Goal: Task Accomplishment & Management: Complete application form

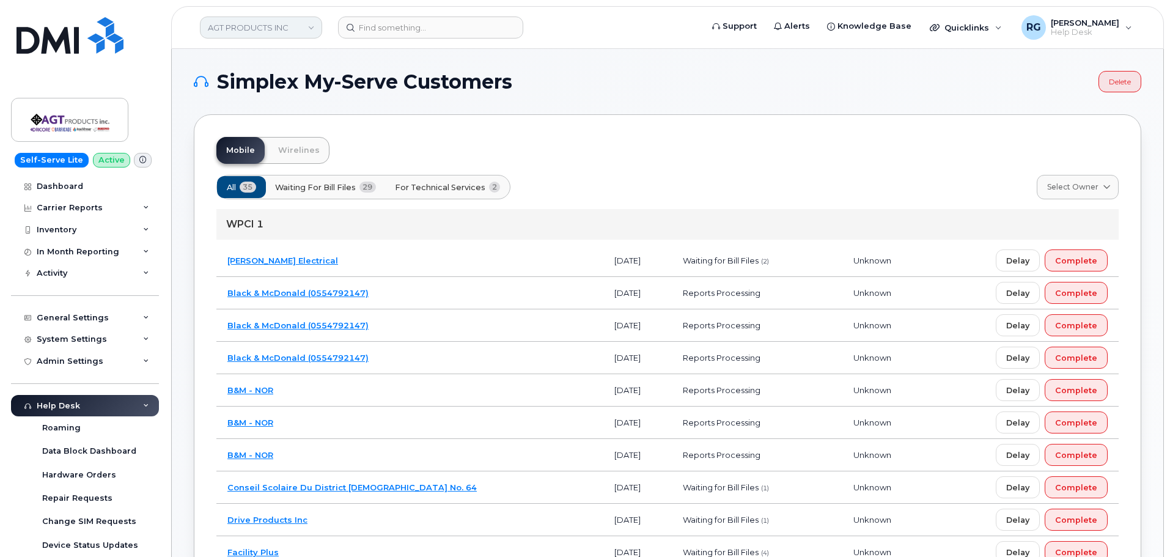
click at [265, 31] on link "AGT PRODUCTS INC" at bounding box center [261, 28] width 122 height 22
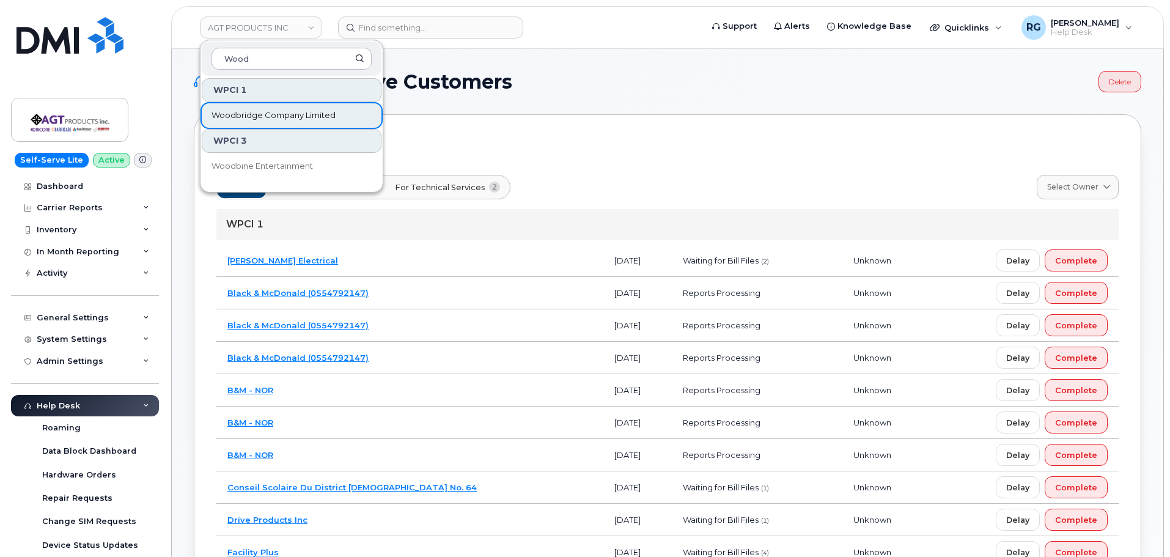
type input "Wood"
click at [289, 120] on span "Woodbridge Company Limited" at bounding box center [274, 115] width 124 height 12
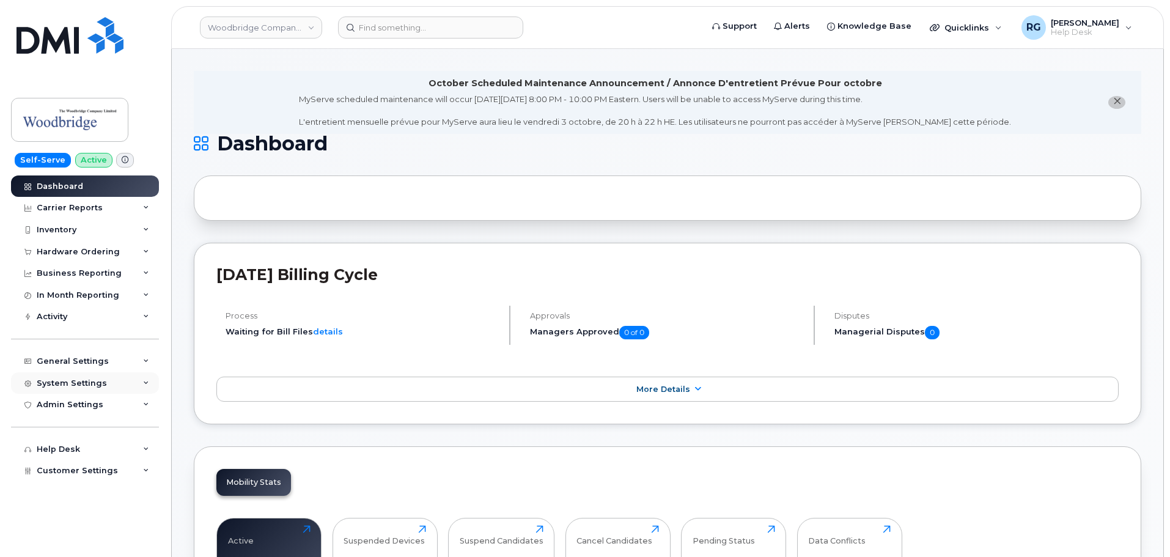
click at [91, 379] on div "System Settings" at bounding box center [72, 384] width 70 height 10
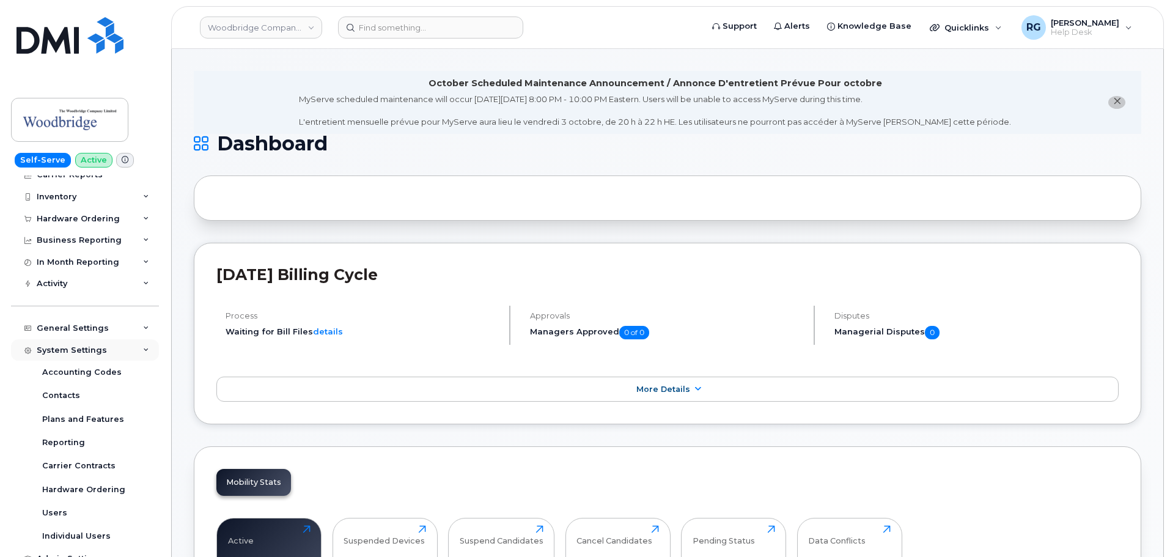
scroll to position [61, 0]
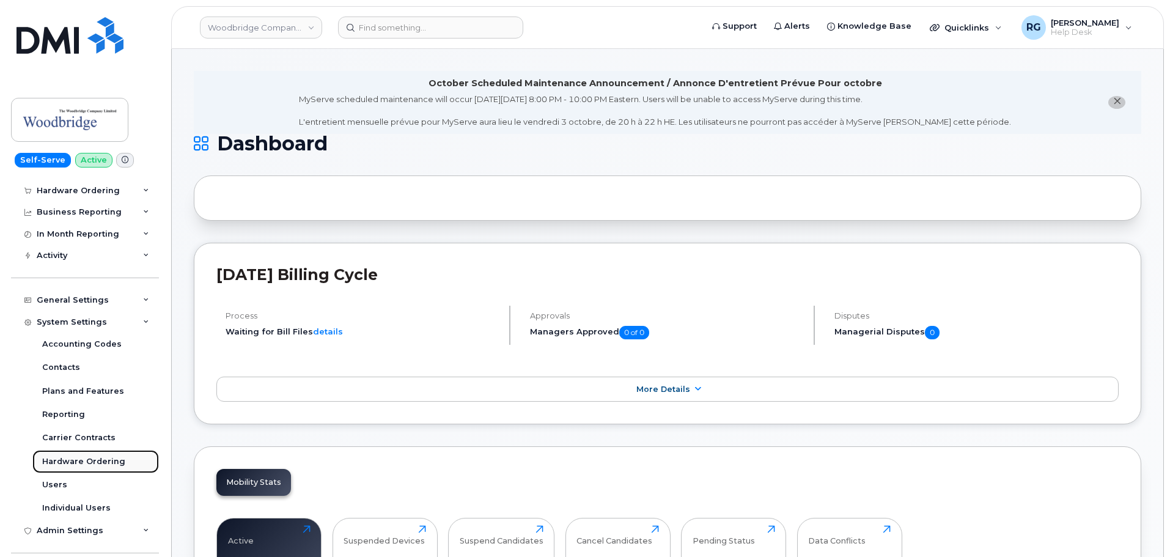
click at [80, 457] on div "Hardware Ordering" at bounding box center [83, 461] width 83 height 11
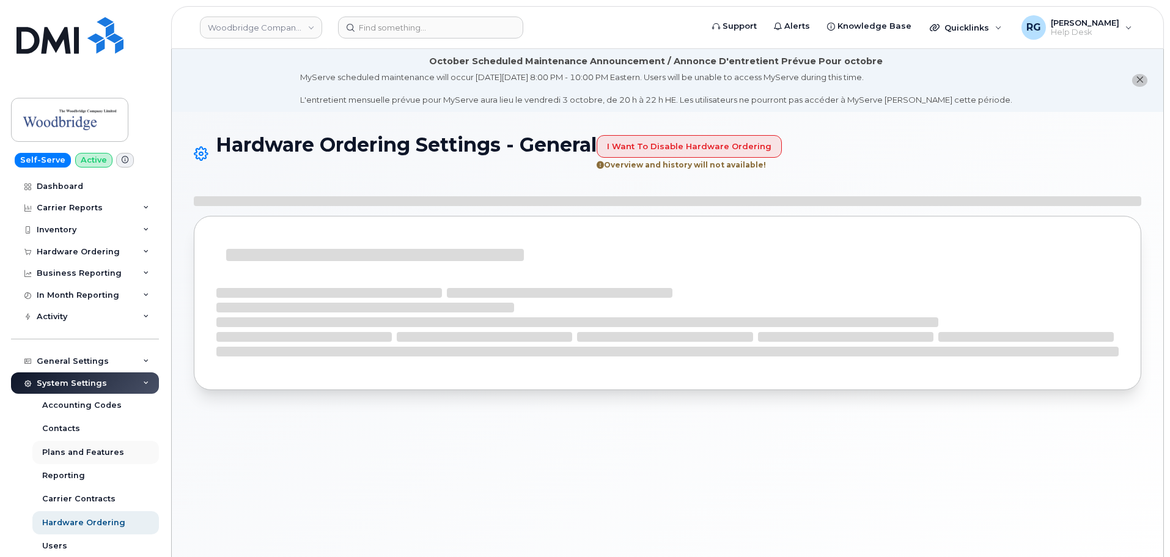
select select "admins"
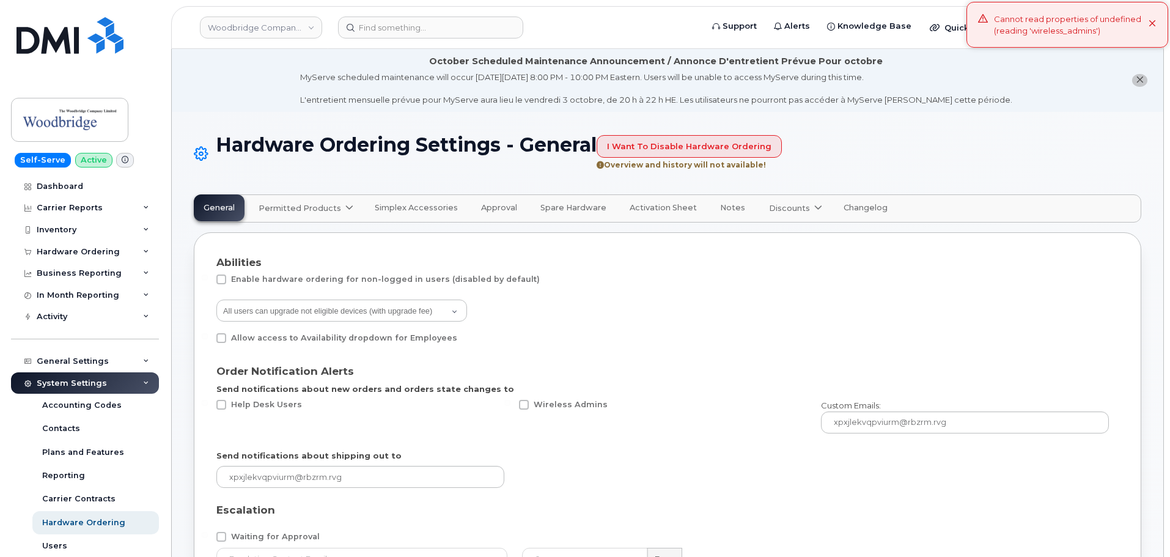
click at [309, 207] on span "Permitted Products" at bounding box center [300, 208] width 83 height 12
click at [295, 243] on div "Bell available" at bounding box center [325, 238] width 126 height 15
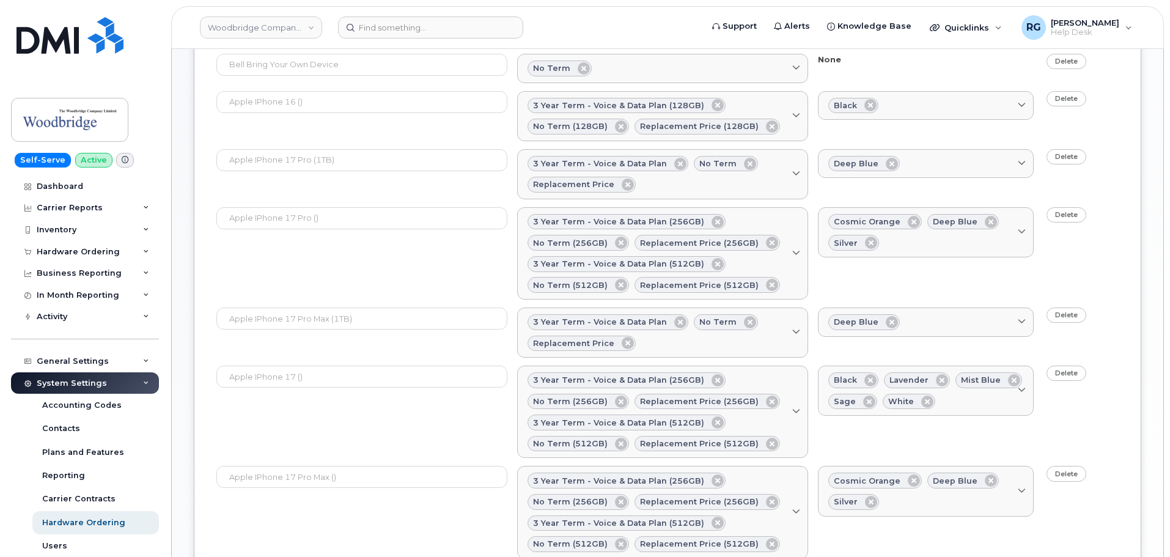
scroll to position [428, 0]
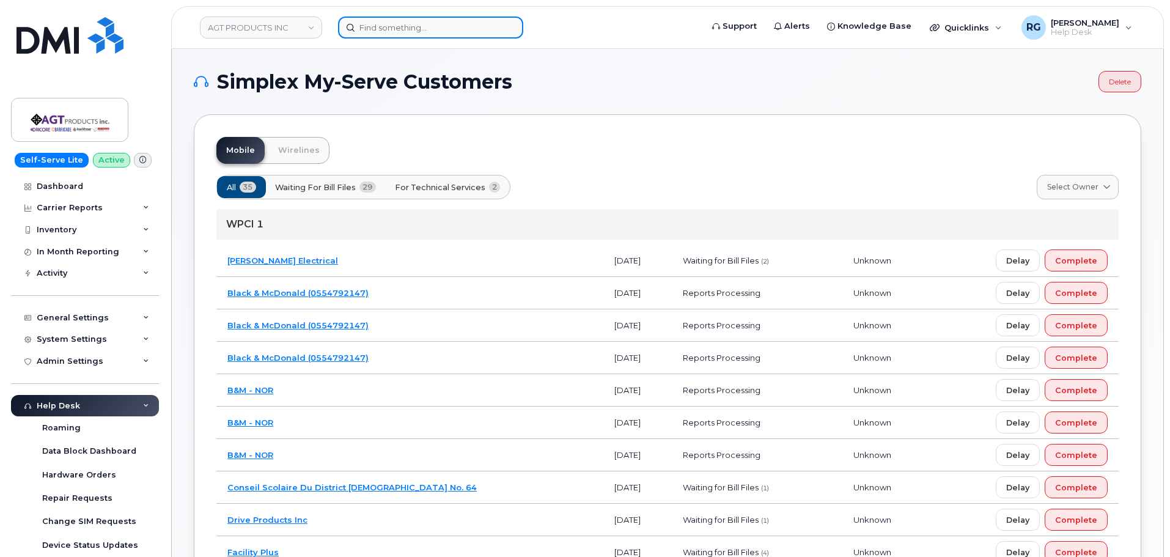
click at [382, 29] on input at bounding box center [430, 28] width 185 height 22
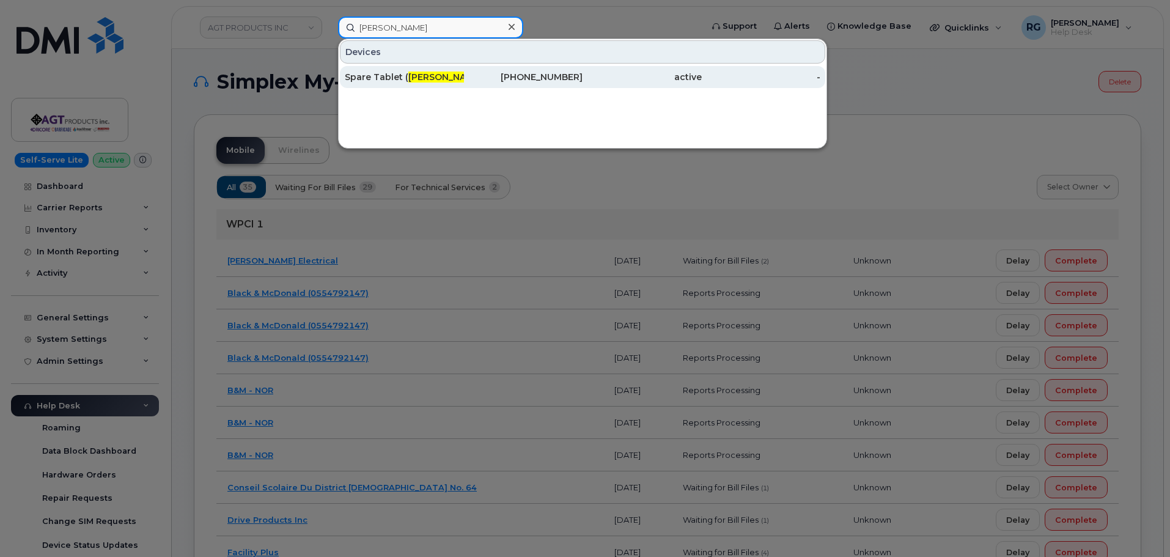
type input "Luisa Gomez"
click at [395, 74] on div "Spare Tablet ( Luisa Gomez )" at bounding box center [404, 77] width 119 height 12
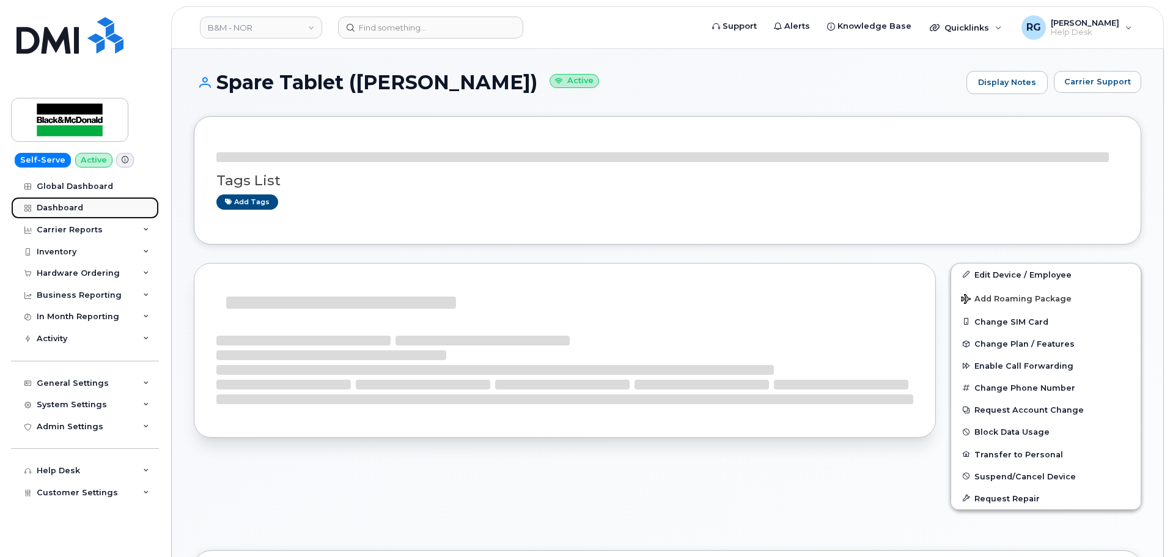
click at [74, 205] on div "Dashboard" at bounding box center [60, 208] width 46 height 10
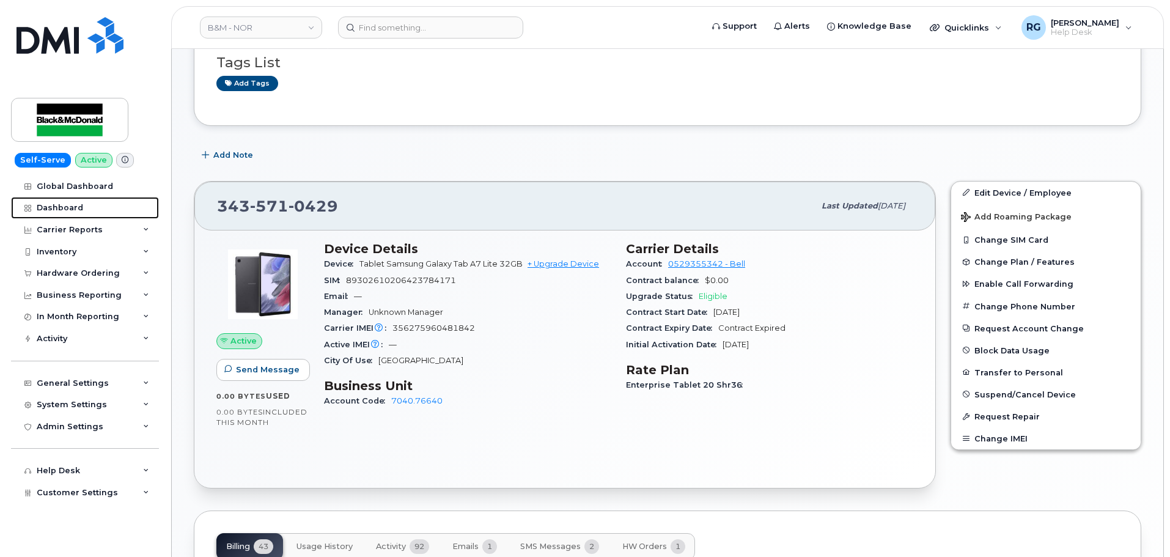
scroll to position [196, 0]
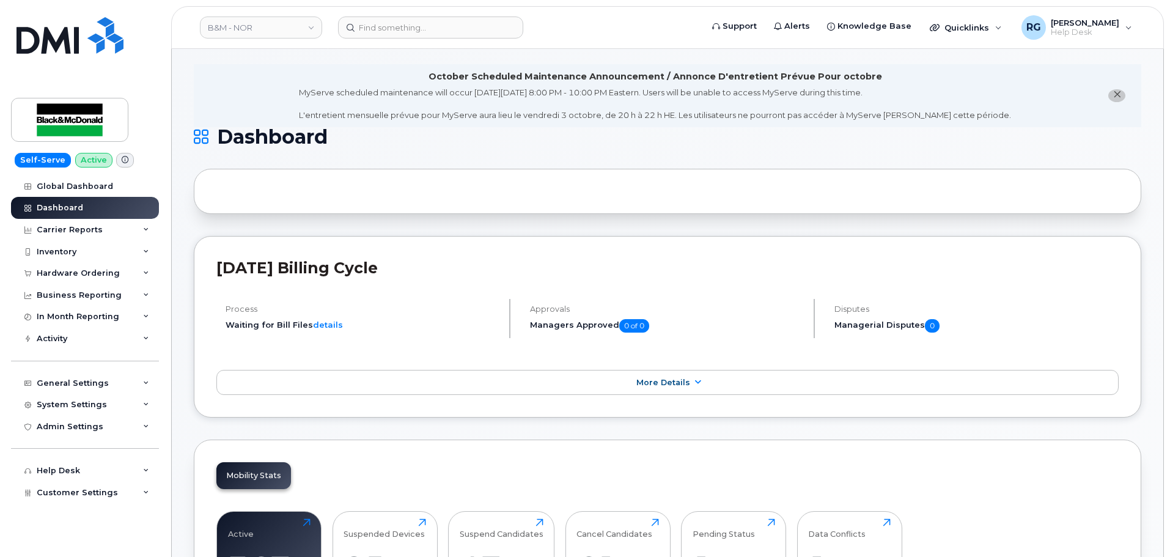
scroll to position [1674, 0]
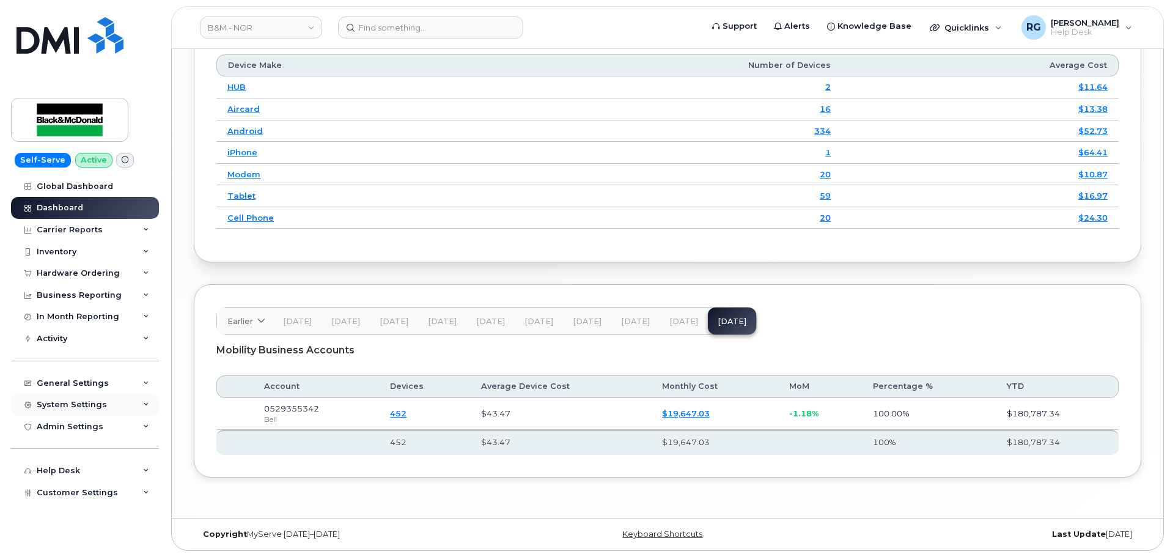
click at [75, 398] on div "System Settings" at bounding box center [85, 405] width 148 height 22
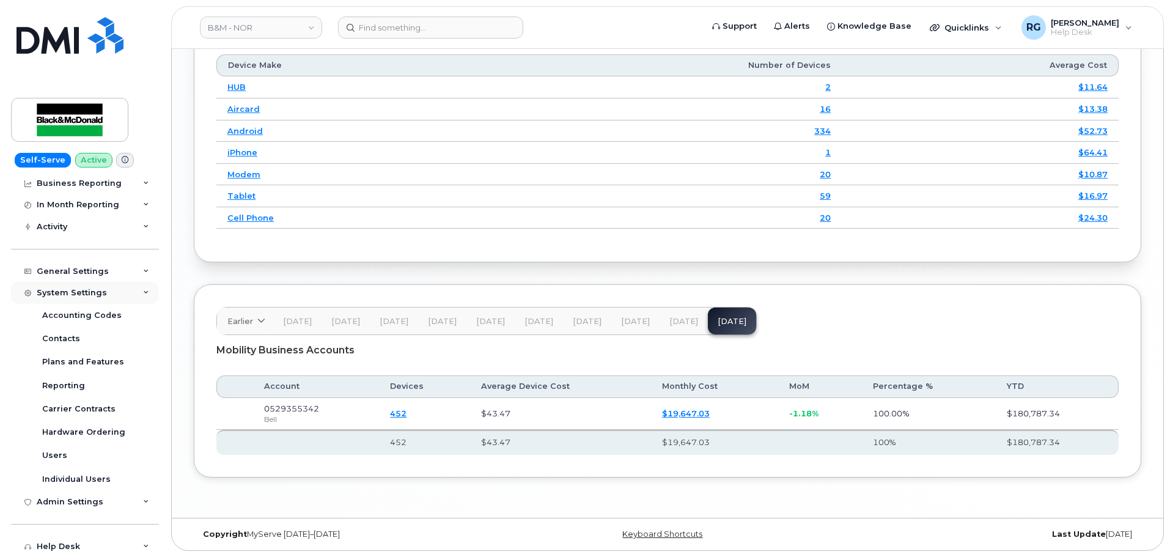
scroll to position [133, 0]
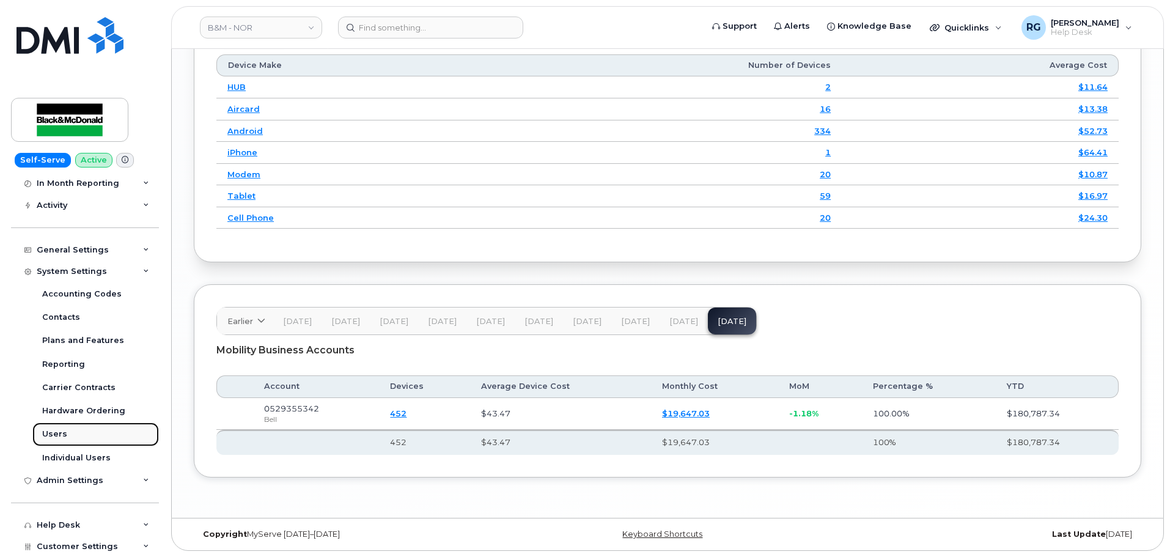
click at [65, 439] on link "Users" at bounding box center [95, 434] width 127 height 23
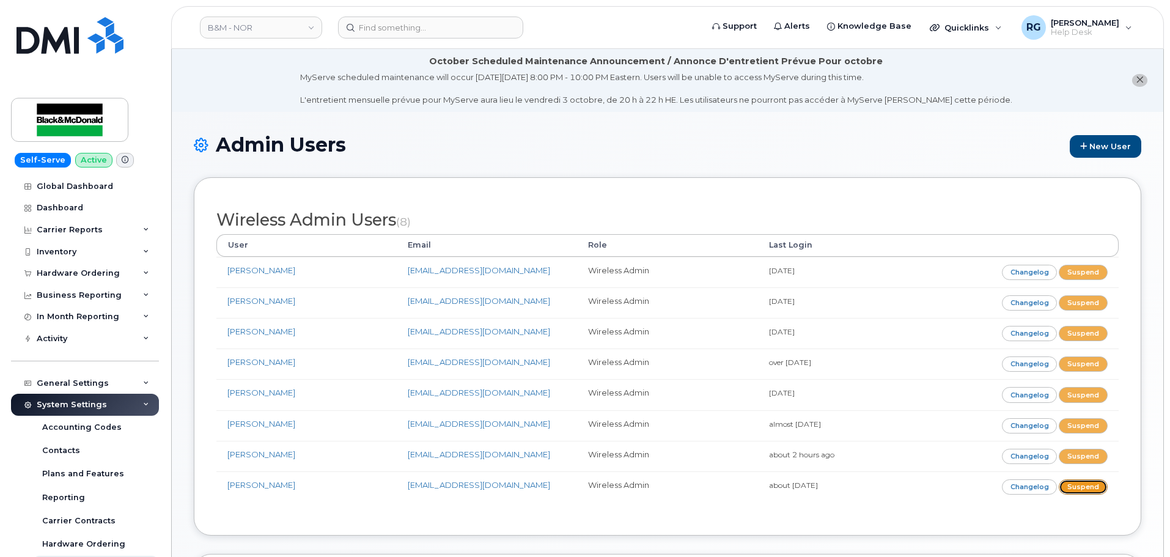
drag, startPoint x: 1094, startPoint y: 488, endPoint x: 643, endPoint y: 47, distance: 630.9
click at [1094, 488] on link "Suspend" at bounding box center [1083, 486] width 49 height 15
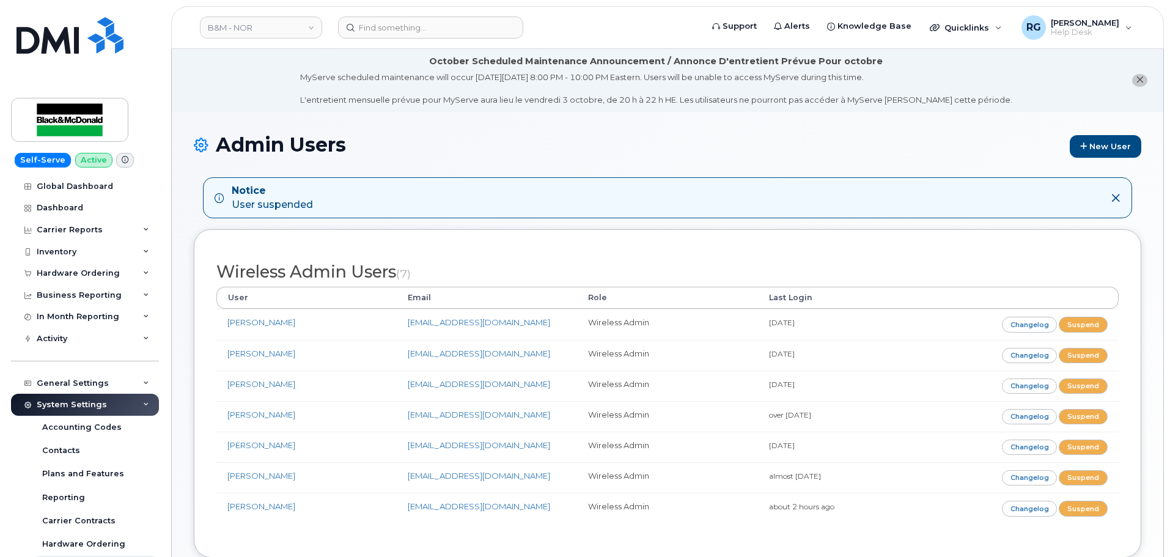
scroll to position [273, 0]
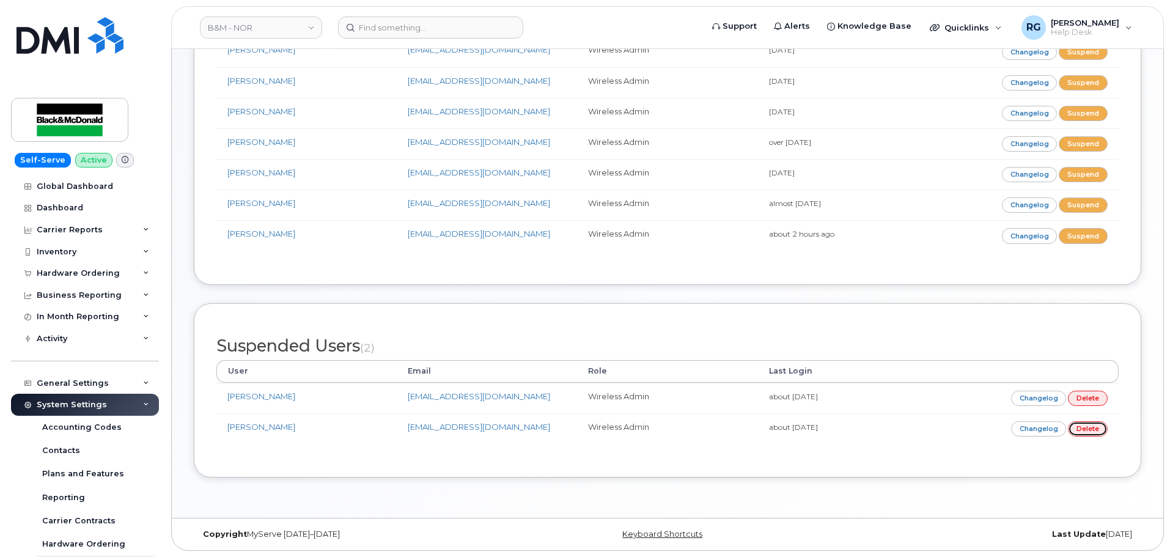
drag, startPoint x: 1085, startPoint y: 427, endPoint x: 635, endPoint y: 40, distance: 593.7
click at [1085, 427] on link "Delete" at bounding box center [1088, 428] width 40 height 15
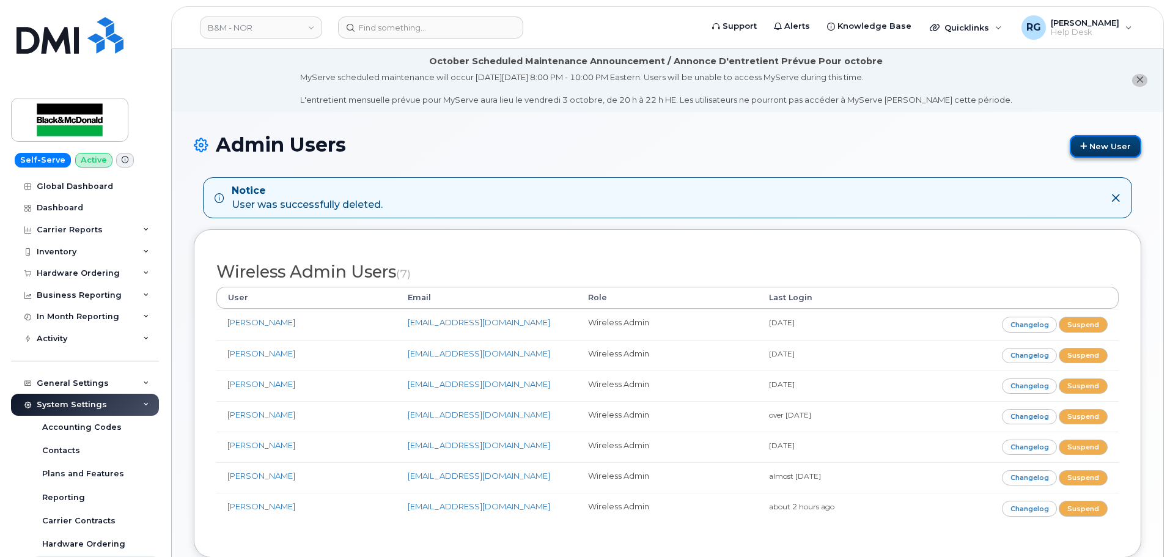
click at [1084, 153] on link "New User" at bounding box center [1106, 146] width 72 height 23
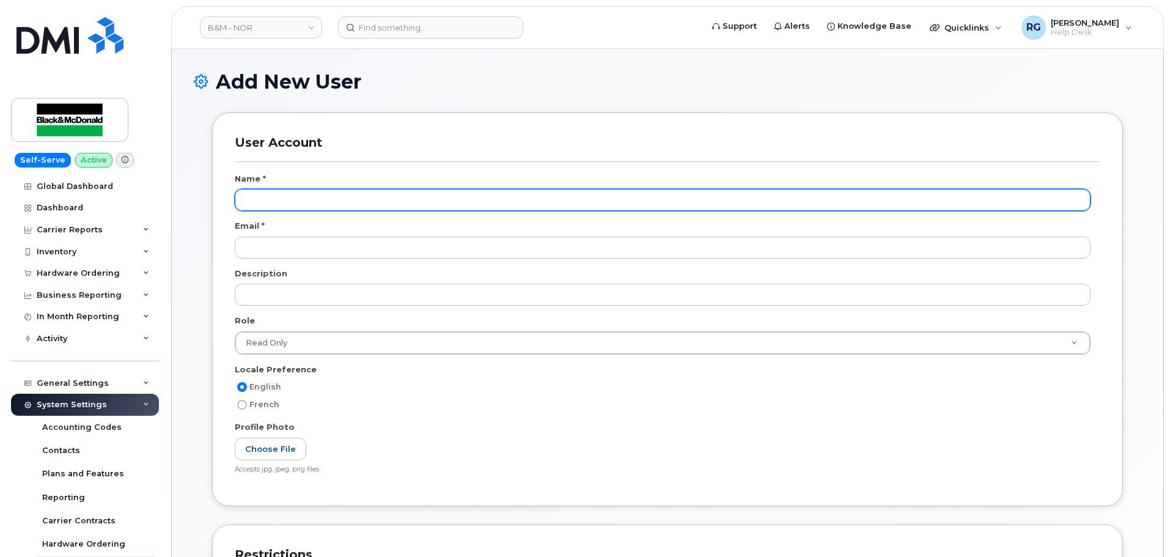
scroll to position [144, 0]
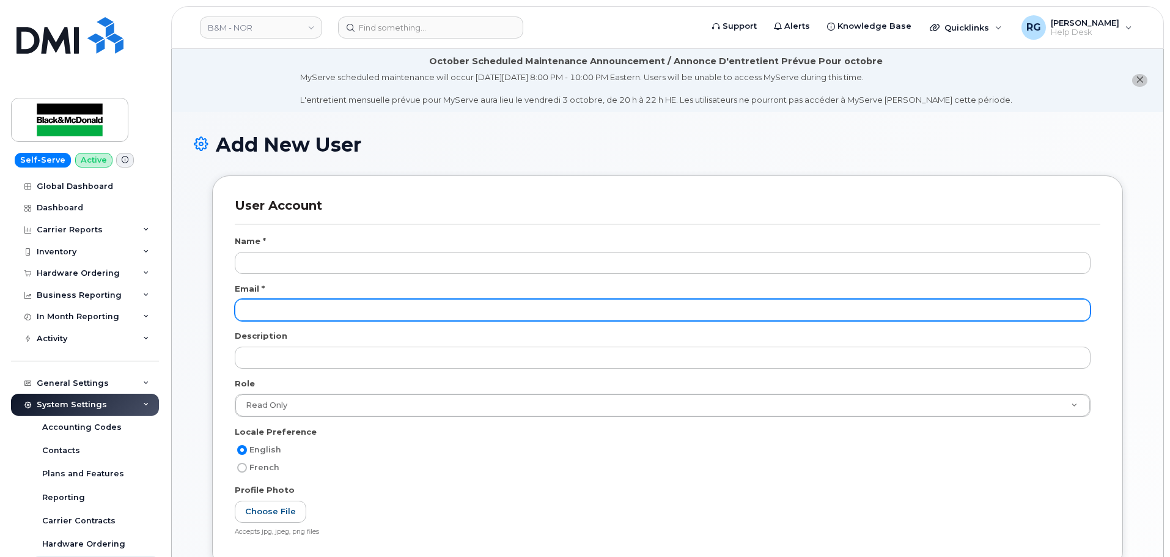
click at [270, 309] on input "email" at bounding box center [663, 310] width 856 height 22
paste input "[EMAIL_ADDRESS][DOMAIN_NAME]"
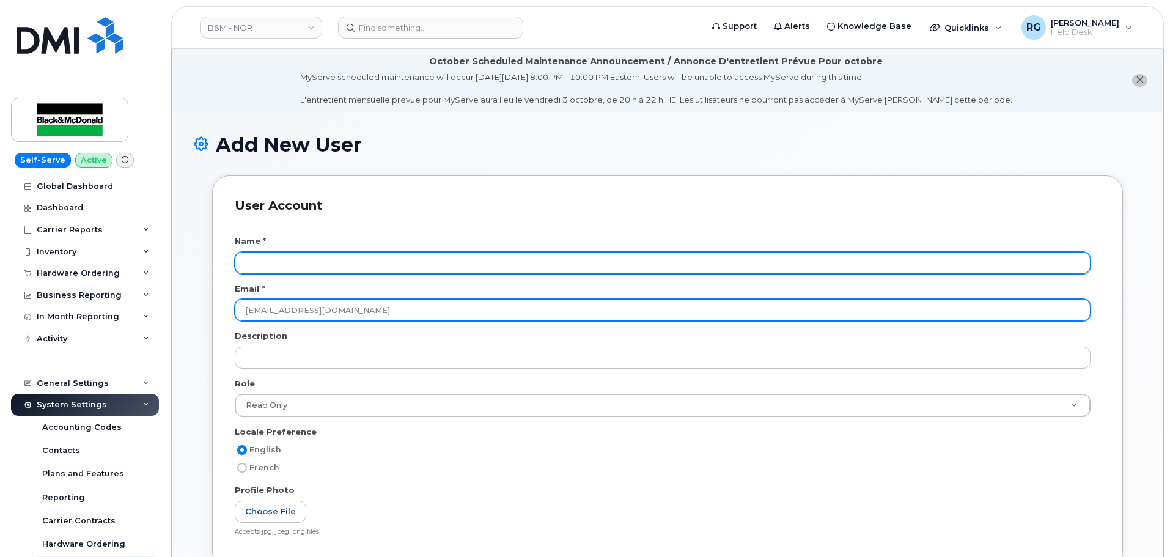
type input "[EMAIL_ADDRESS][DOMAIN_NAME]"
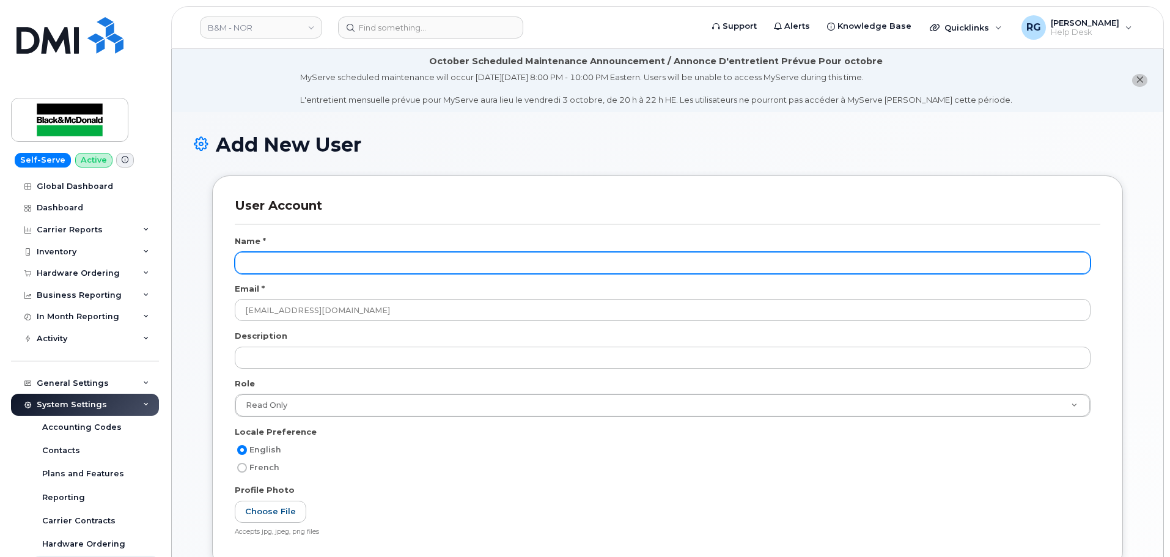
click at [270, 265] on input "text" at bounding box center [663, 263] width 856 height 22
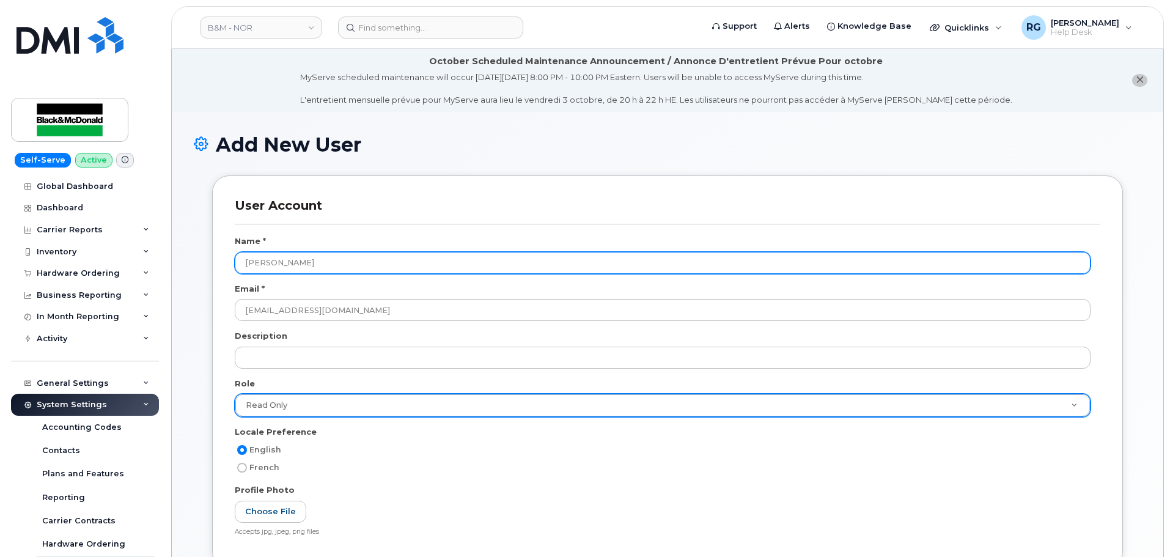
type input "Heather Croisier"
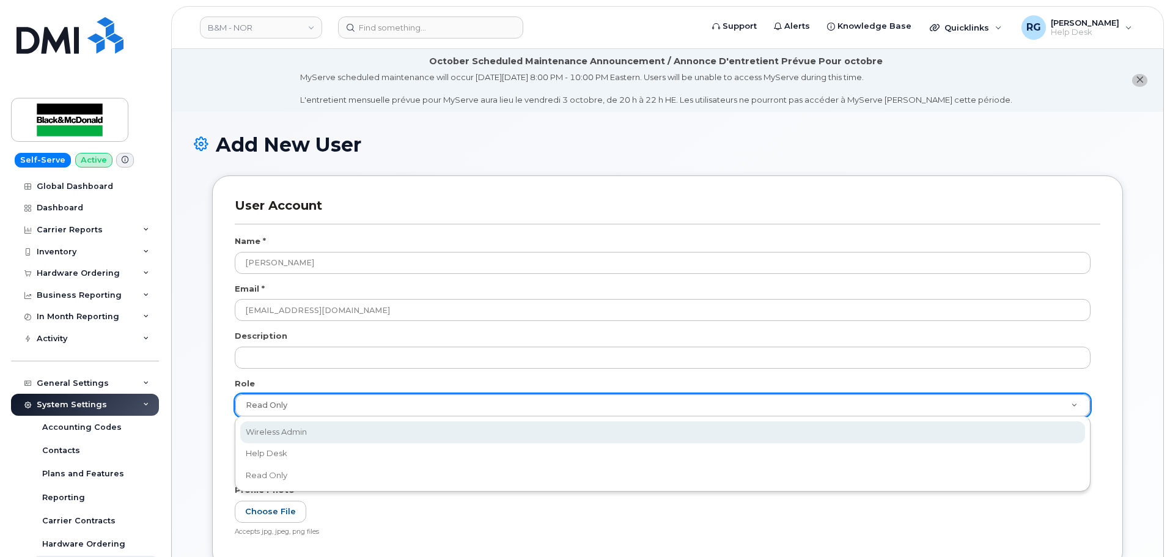
select select "wireless_admin"
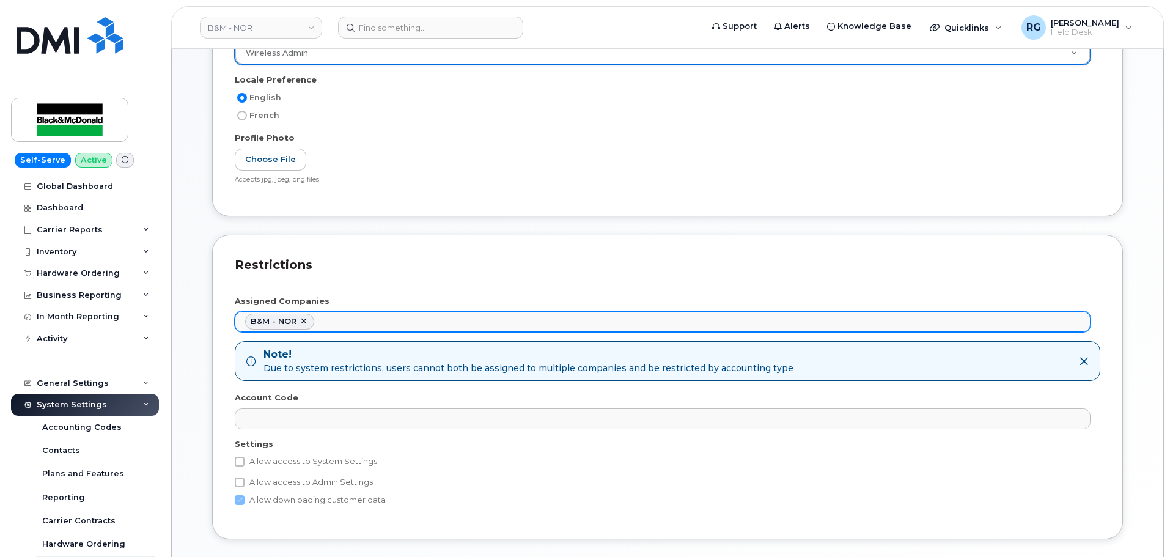
scroll to position [367, 0]
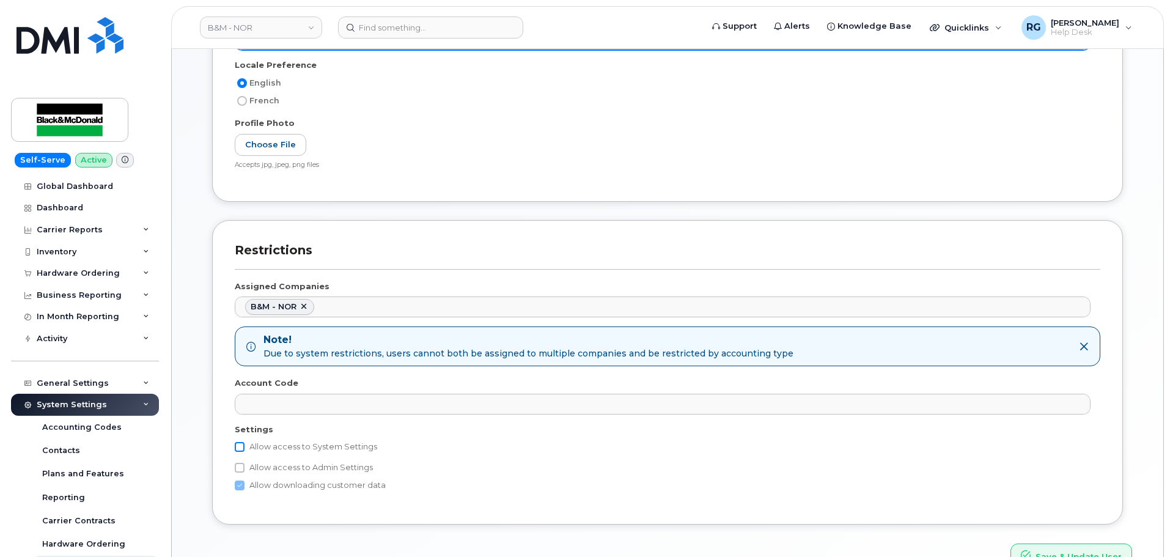
click at [241, 449] on input "Allow access to System Settings" at bounding box center [240, 447] width 10 height 10
checkbox input "true"
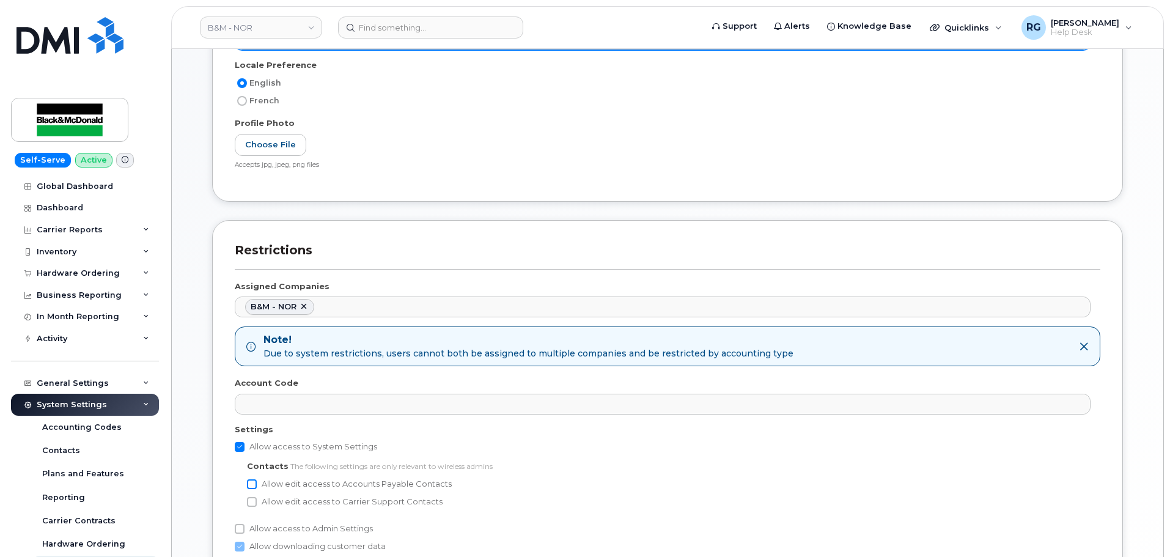
click at [255, 486] on input "Allow edit access to Accounts Payable Contacts" at bounding box center [252, 484] width 10 height 10
checkbox input "true"
click at [254, 502] on input "Allow edit access to Carrier Support Contacts" at bounding box center [252, 502] width 10 height 10
checkbox input "true"
click at [241, 527] on input "Allow access to Admin Settings" at bounding box center [240, 529] width 10 height 10
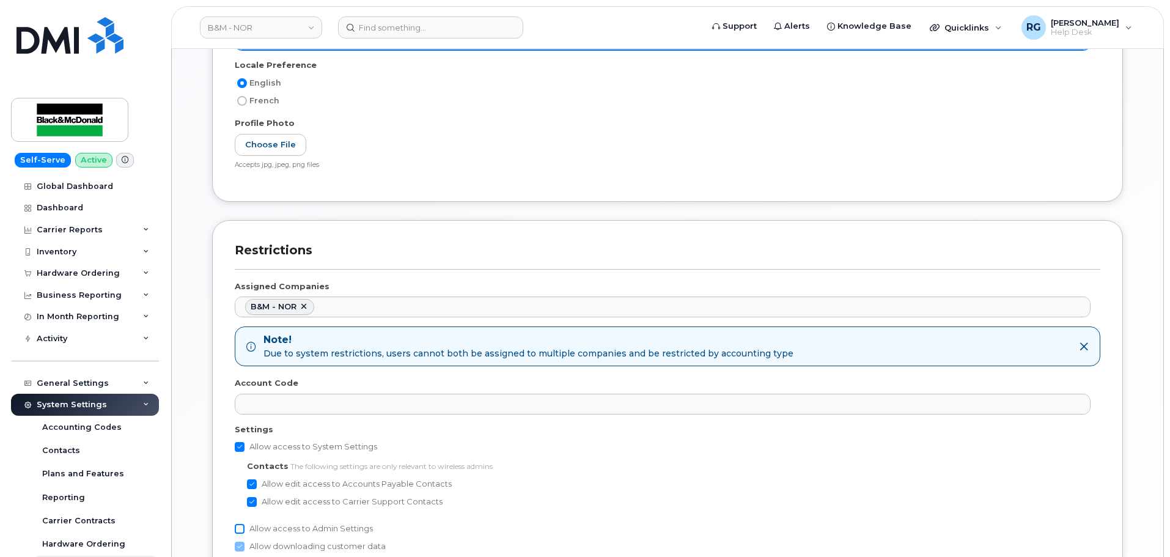
checkbox input "true"
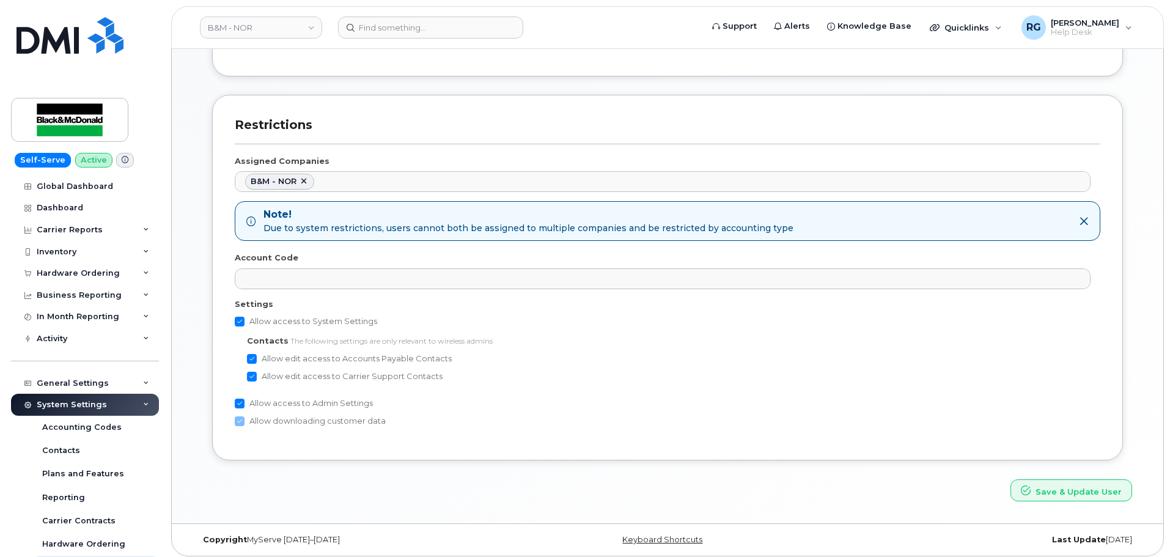
scroll to position [498, 0]
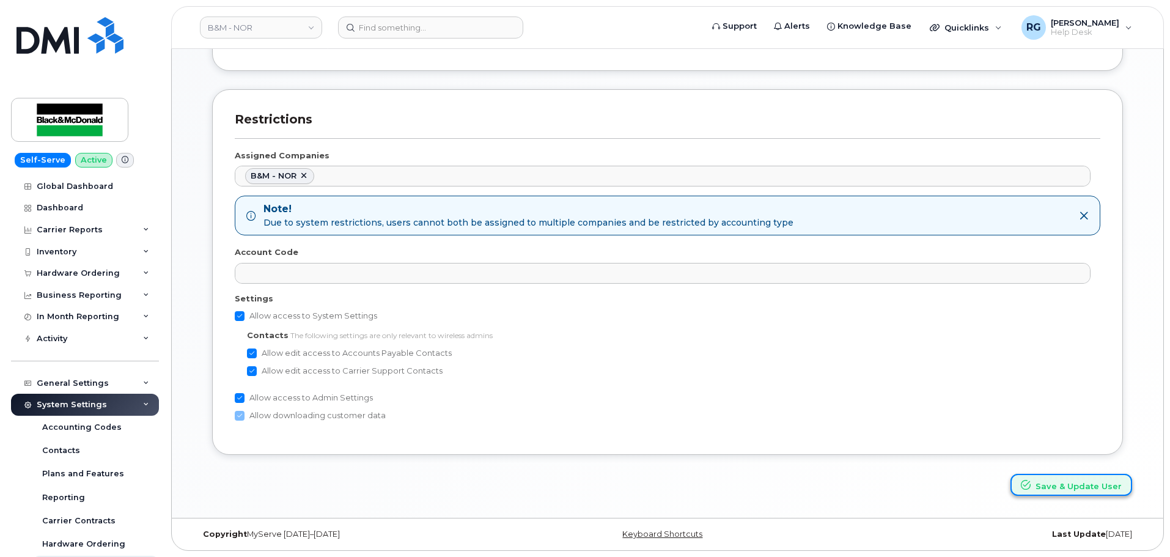
click at [1078, 483] on button "Save & Update User" at bounding box center [1072, 485] width 122 height 23
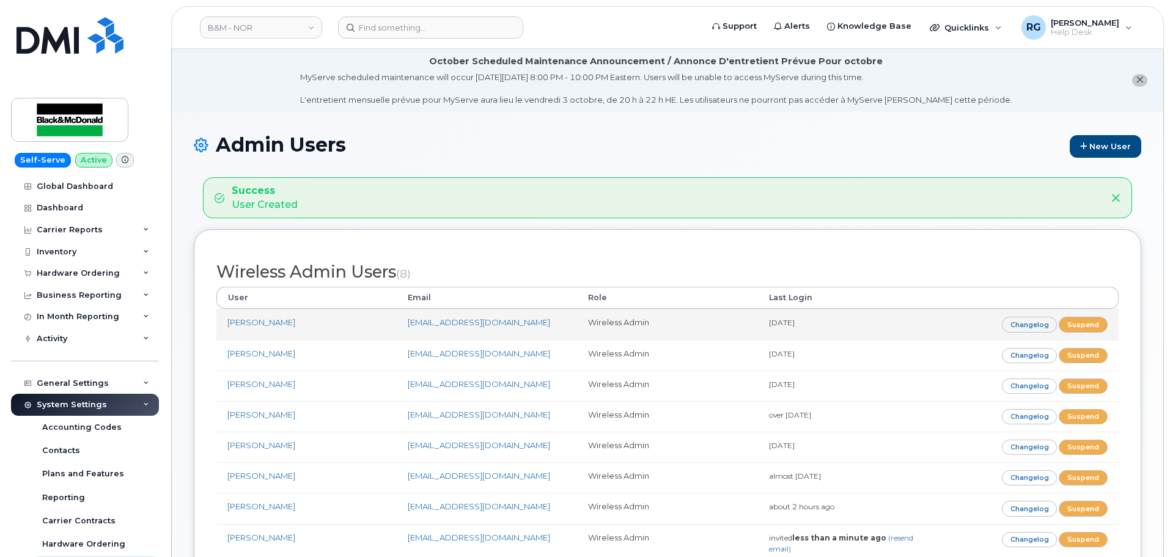
scroll to position [61, 0]
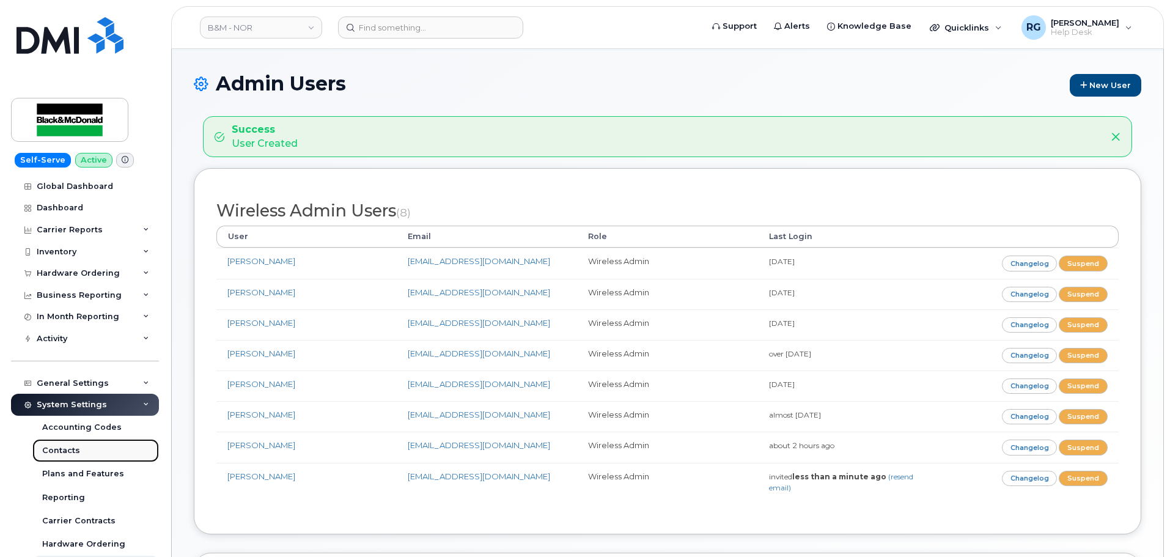
click at [62, 452] on div "Contacts" at bounding box center [61, 450] width 38 height 11
